Goal: Check status: Check status

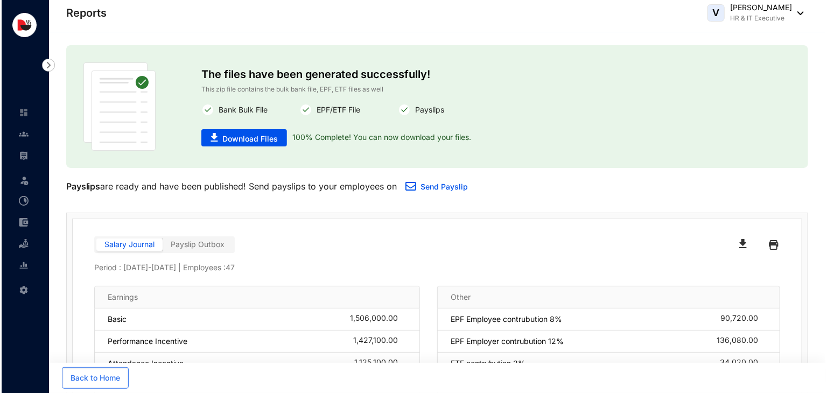
scroll to position [175, 0]
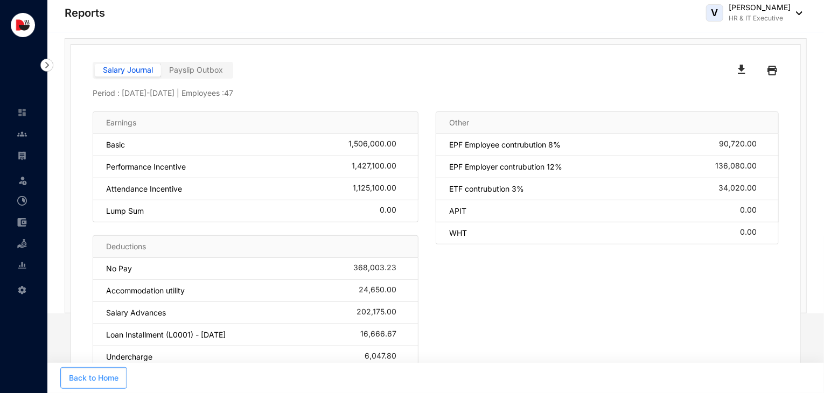
click at [119, 384] on button "Back to Home" at bounding box center [93, 378] width 67 height 22
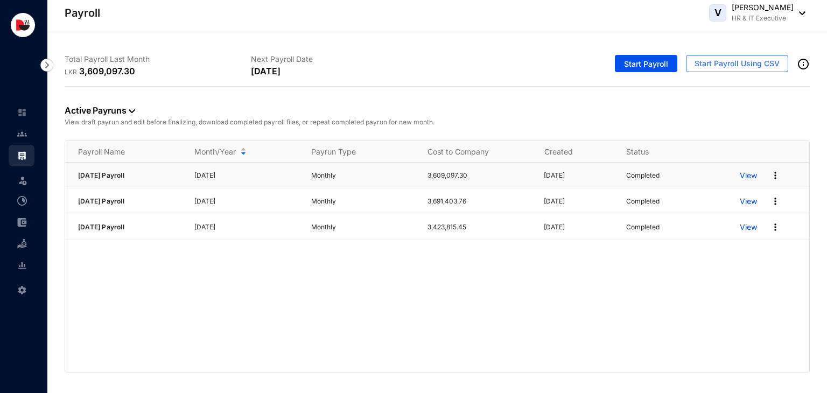
click at [744, 173] on p "View" at bounding box center [748, 175] width 17 height 11
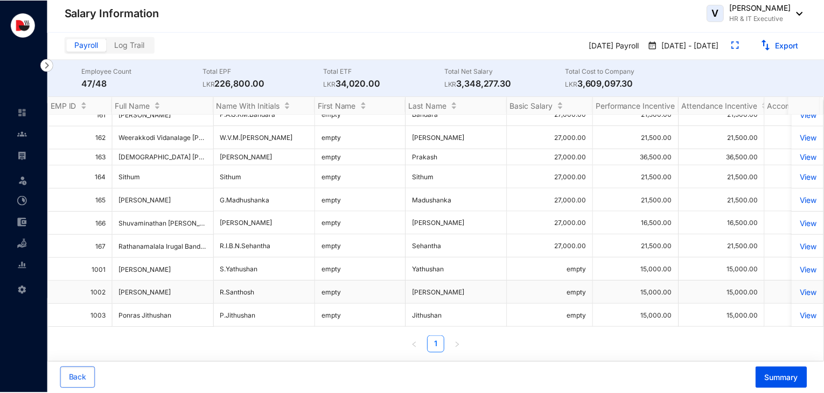
scroll to position [729, 0]
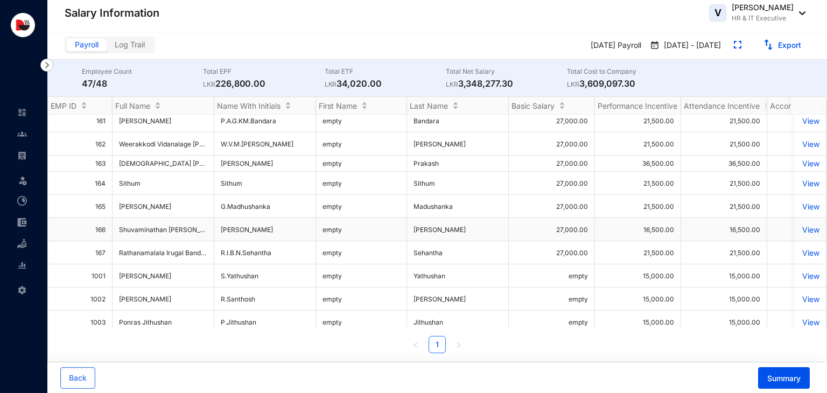
click at [805, 228] on p "View" at bounding box center [810, 229] width 19 height 9
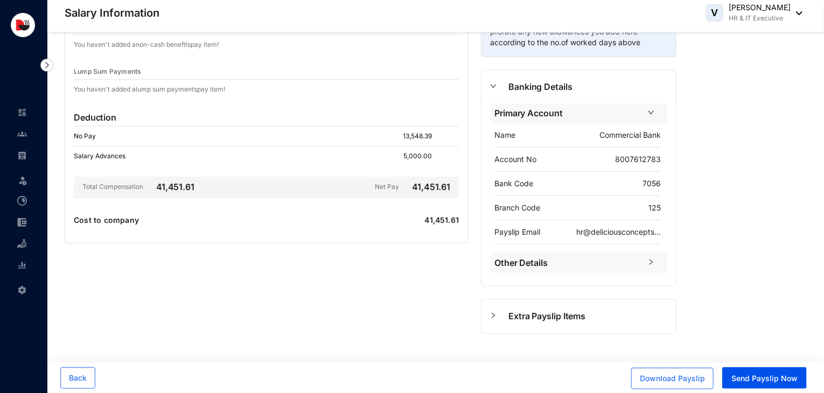
scroll to position [226, 0]
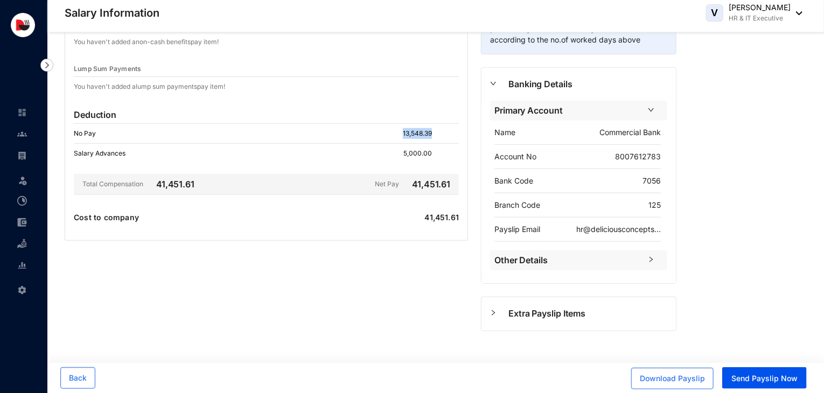
drag, startPoint x: 401, startPoint y: 134, endPoint x: 446, endPoint y: 131, distance: 44.8
click at [446, 131] on div "No Pay 13,548.39" at bounding box center [266, 134] width 385 height 20
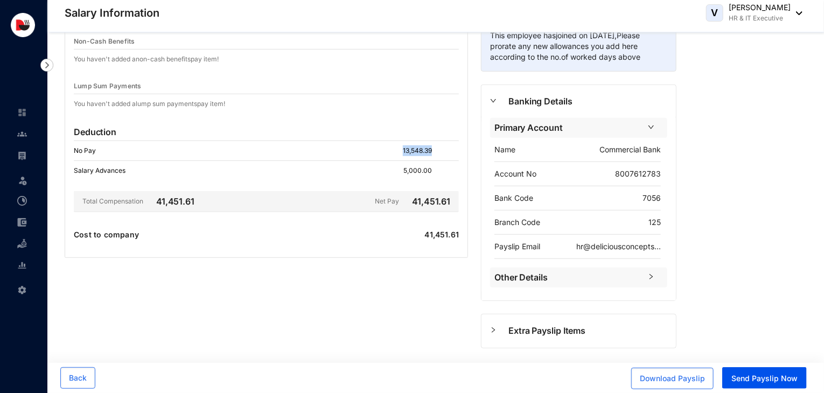
scroll to position [0, 0]
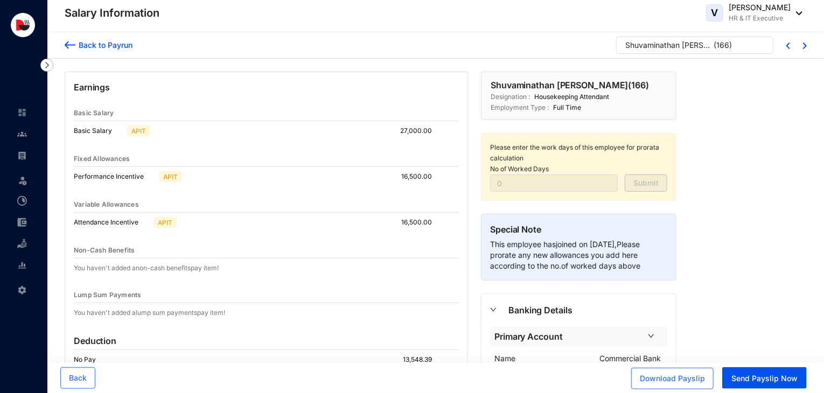
click at [806, 50] on div "[PERSON_NAME] ( 166 )" at bounding box center [711, 45] width 191 height 17
click at [804, 44] on img at bounding box center [805, 46] width 4 height 6
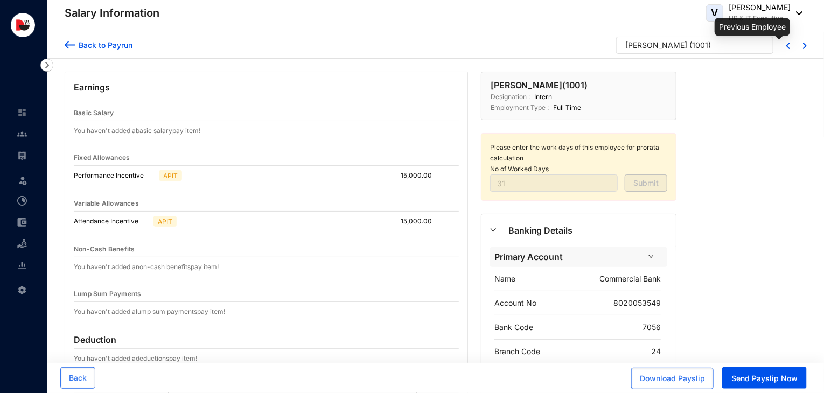
click at [787, 44] on img at bounding box center [789, 46] width 4 height 6
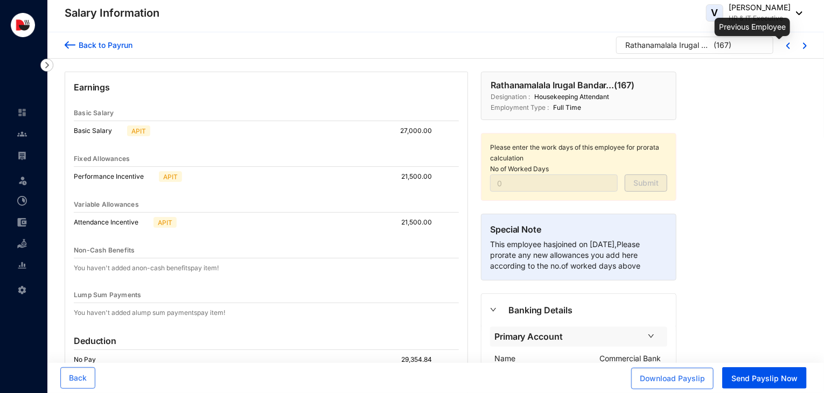
click at [787, 44] on img at bounding box center [789, 46] width 4 height 6
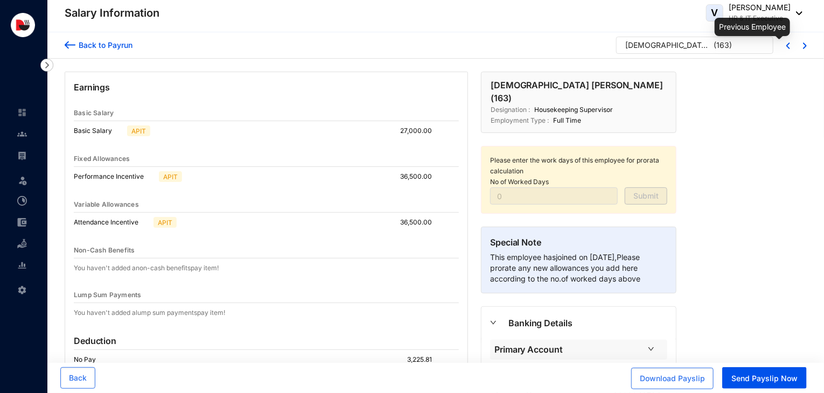
click at [787, 44] on img at bounding box center [789, 46] width 4 height 6
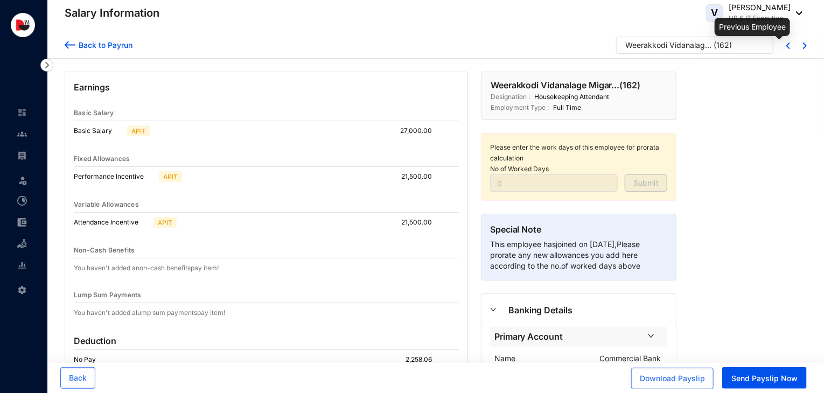
click at [787, 44] on img at bounding box center [789, 46] width 4 height 6
type input "31"
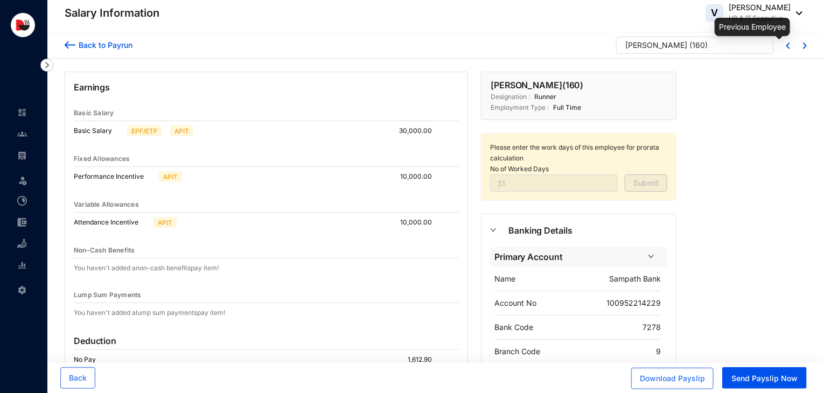
click at [787, 44] on img at bounding box center [789, 46] width 4 height 6
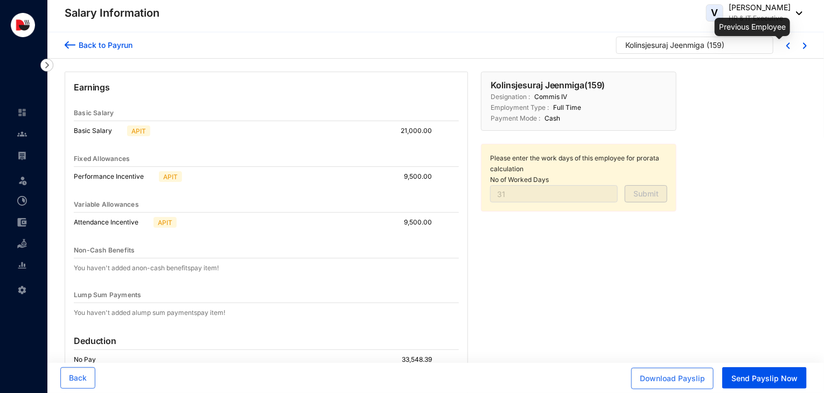
click at [787, 44] on img at bounding box center [789, 46] width 4 height 6
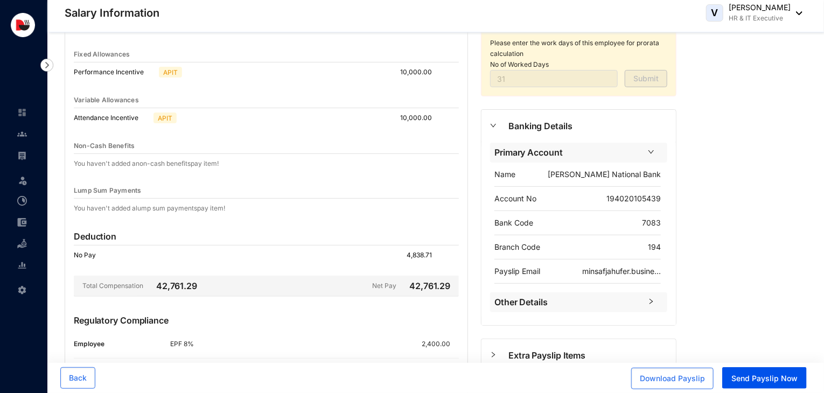
scroll to position [122, 0]
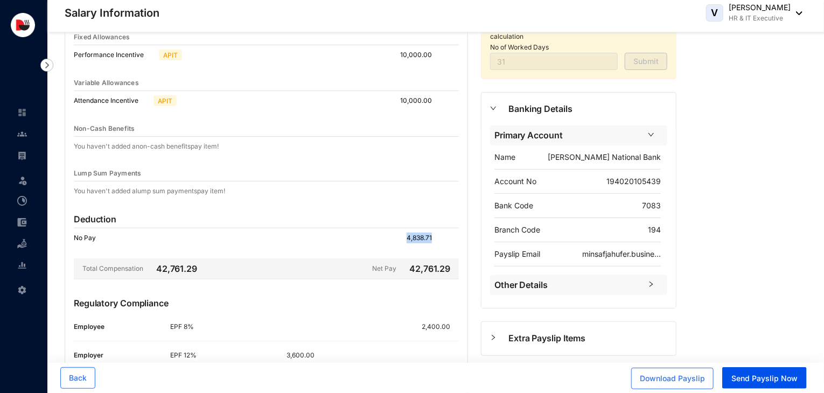
drag, startPoint x: 408, startPoint y: 236, endPoint x: 449, endPoint y: 236, distance: 40.4
click at [449, 236] on div "4,838.71" at bounding box center [433, 238] width 52 height 11
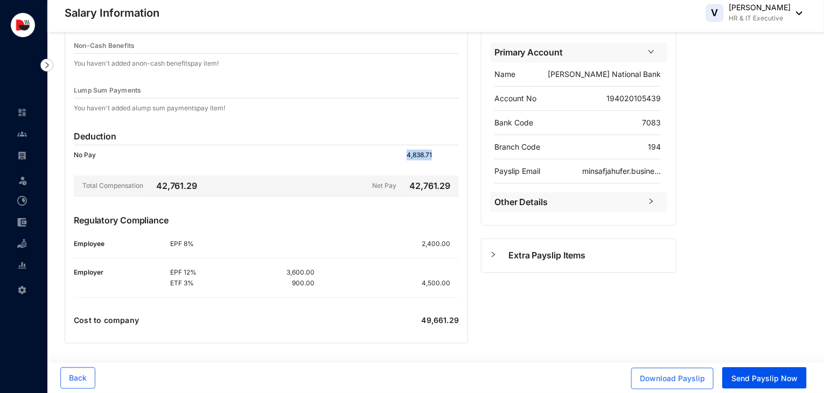
scroll to position [0, 0]
